Goal: Task Accomplishment & Management: Manage account settings

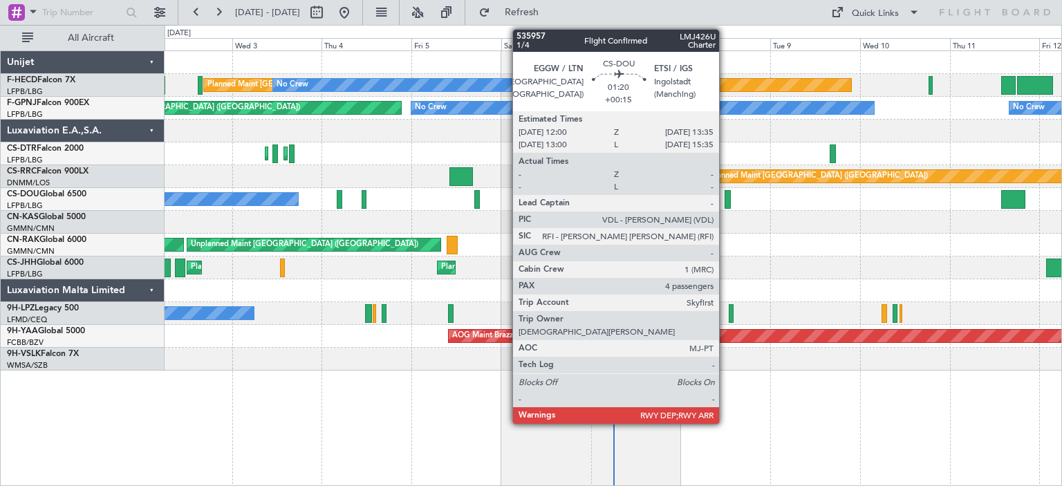
click at [725, 203] on div at bounding box center [727, 199] width 6 height 19
click at [726, 203] on div at bounding box center [727, 199] width 6 height 19
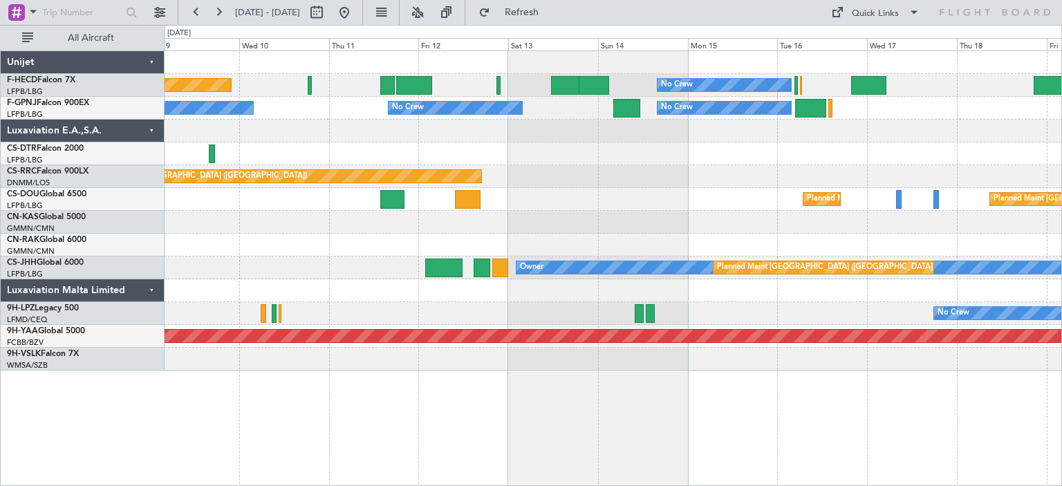
click at [380, 152] on div "Planned Maint [GEOGRAPHIC_DATA] ([GEOGRAPHIC_DATA]) No Crew No Crew No Crew No …" at bounding box center [613, 210] width 897 height 319
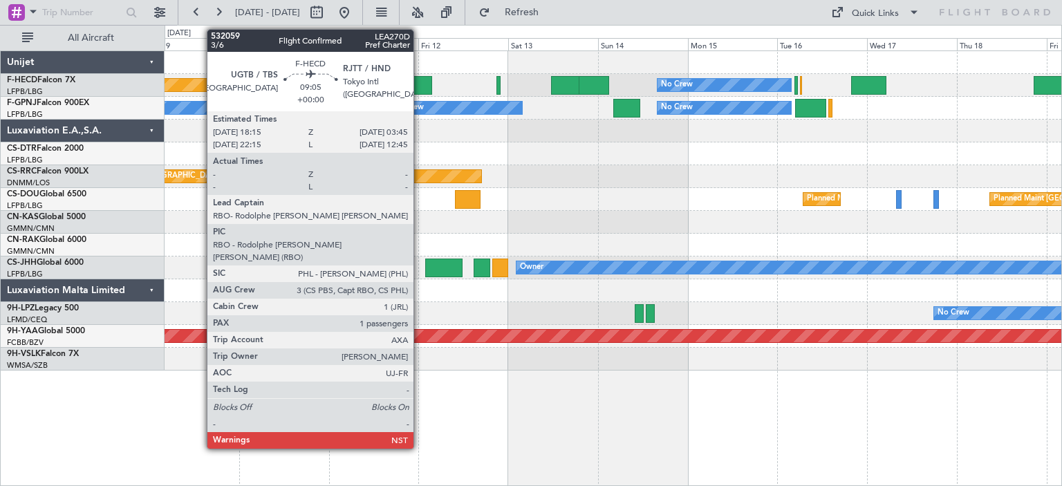
click at [420, 84] on div at bounding box center [414, 85] width 36 height 19
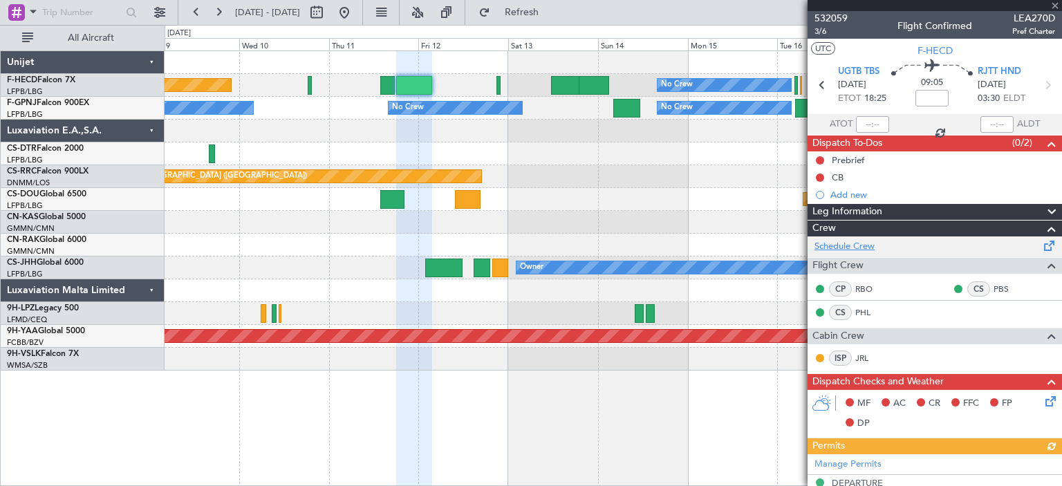
click at [866, 245] on link "Schedule Crew" at bounding box center [844, 247] width 60 height 14
click at [551, 11] on span "Refresh" at bounding box center [522, 13] width 58 height 10
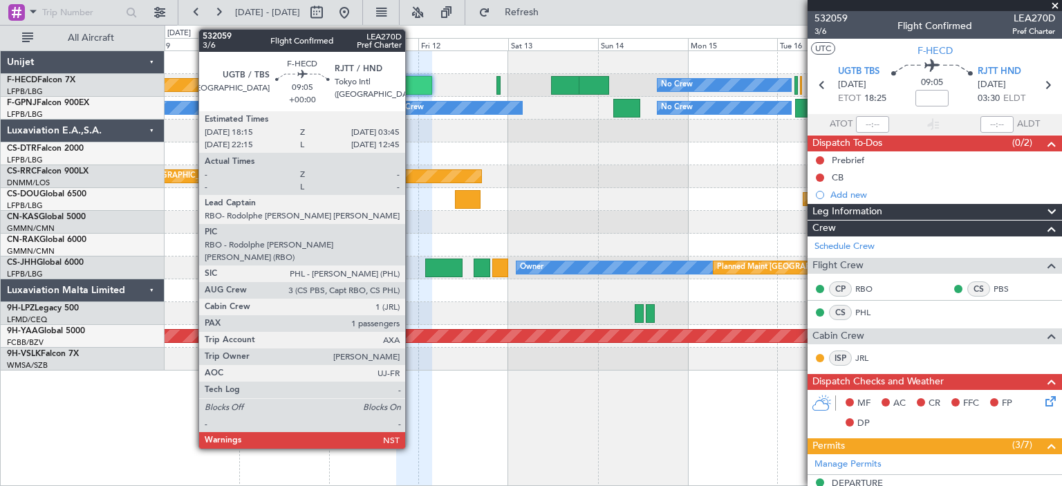
click at [411, 82] on div at bounding box center [414, 85] width 36 height 19
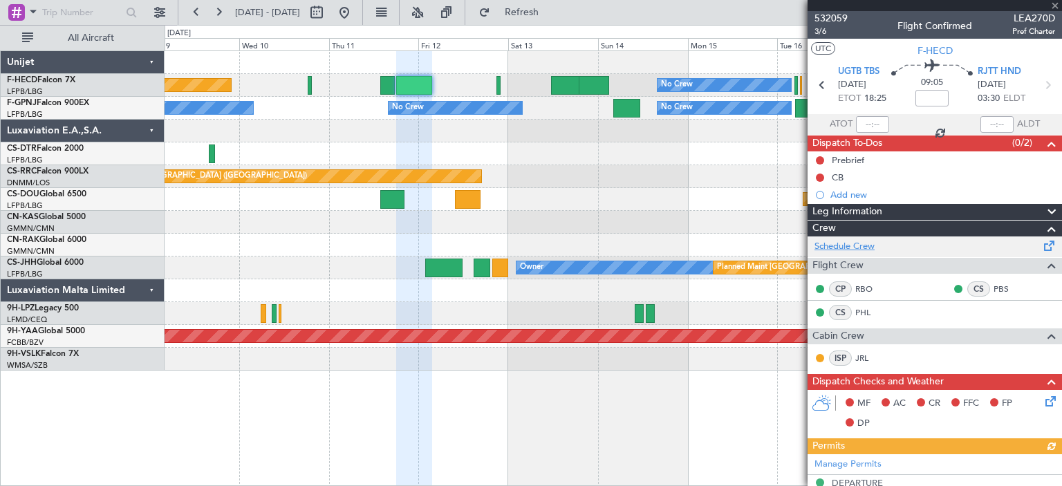
click at [832, 247] on link "Schedule Crew" at bounding box center [844, 247] width 60 height 14
click at [1056, 4] on span at bounding box center [1055, 6] width 14 height 12
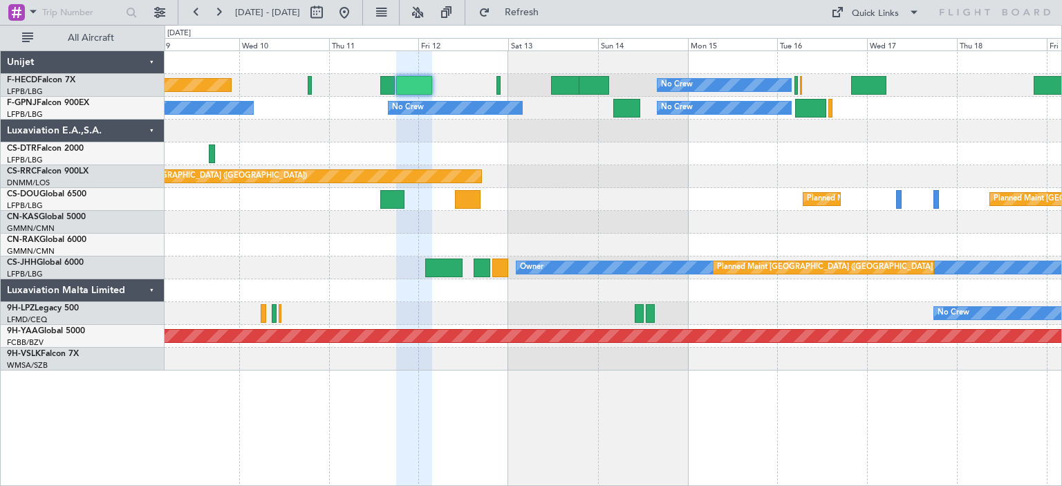
type input "0"
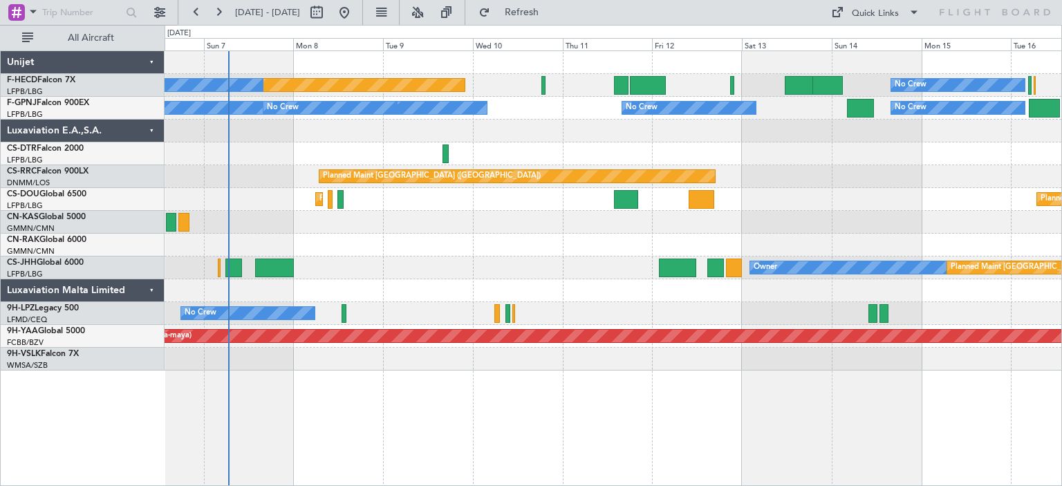
click at [937, 174] on div "No Crew Planned Maint [GEOGRAPHIC_DATA] ([GEOGRAPHIC_DATA]) No Crew No Crew No …" at bounding box center [613, 210] width 897 height 319
